Goal: Navigation & Orientation: Find specific page/section

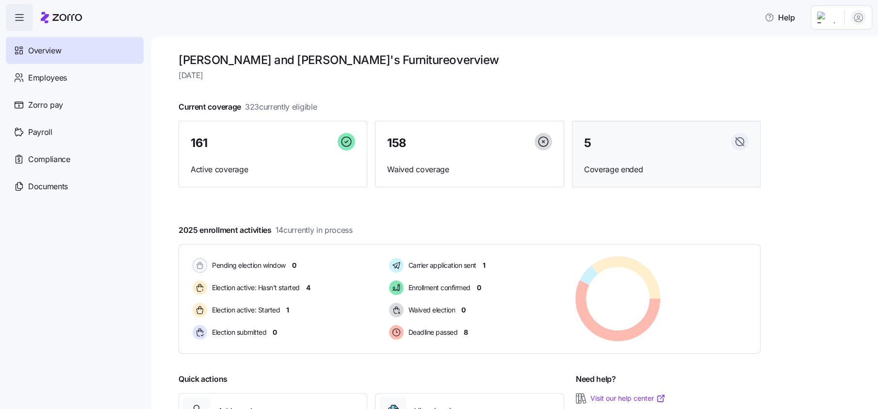
click at [588, 142] on span "5" at bounding box center [587, 143] width 7 height 12
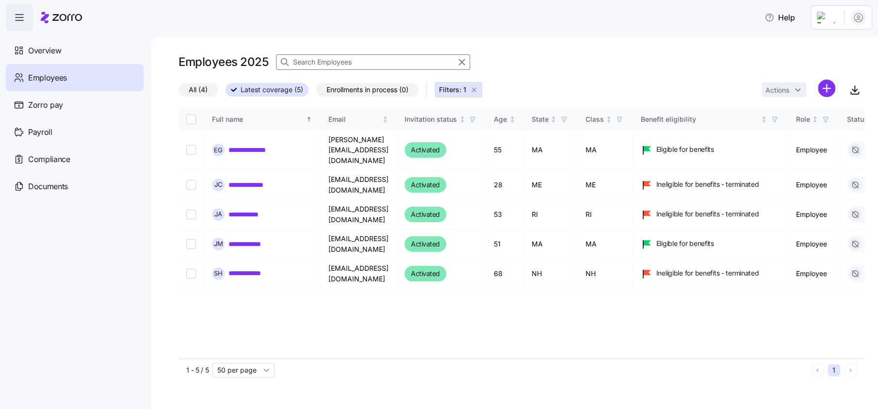
click at [59, 18] on icon at bounding box center [61, 18] width 41 height 12
